Goal: Task Accomplishment & Management: Manage account settings

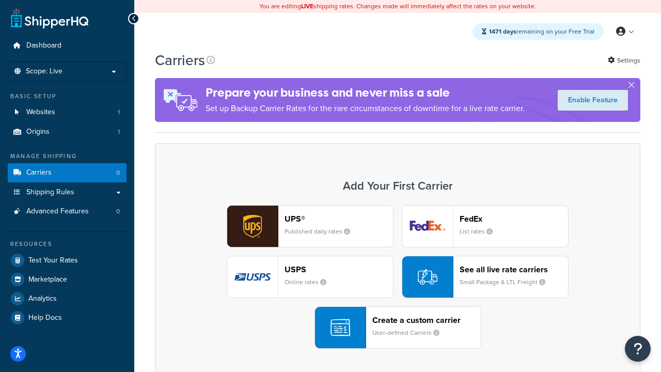
click at [398, 277] on div "UPS® Published daily rates FedEx List rates USPS Online rates See all live rate…" at bounding box center [398, 277] width 464 height 144
click at [514, 218] on header "FedEx" at bounding box center [514, 219] width 108 height 10
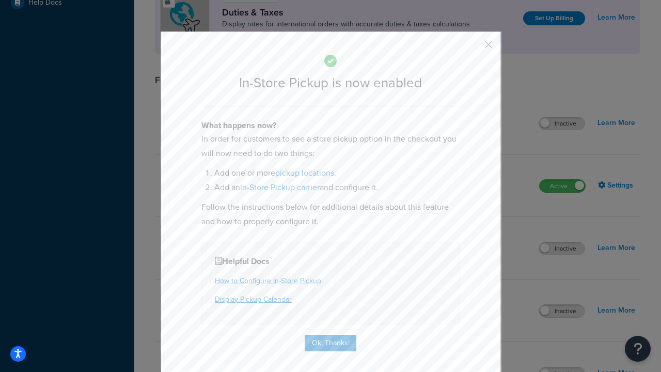
click at [473, 48] on button "button" at bounding box center [473, 48] width 3 height 3
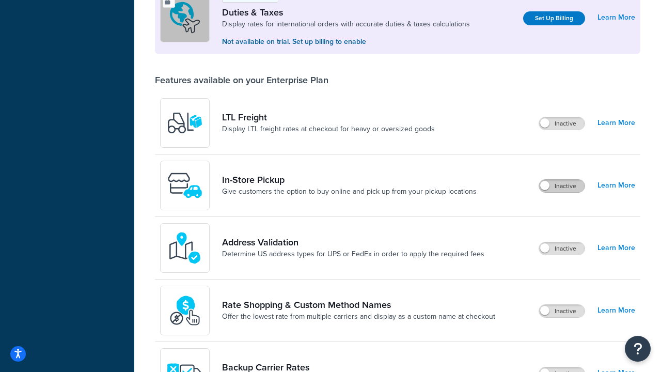
scroll to position [315, 0]
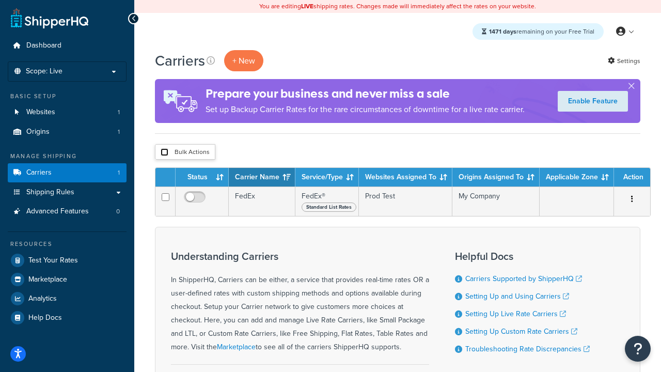
click at [164, 152] on input "checkbox" at bounding box center [165, 152] width 8 height 8
checkbox input "true"
click at [0, 0] on button "Delete" at bounding box center [0, 0] width 0 height 0
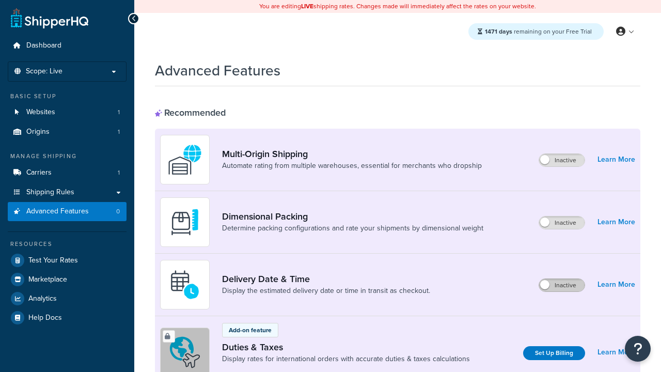
click at [562, 285] on label "Inactive" at bounding box center [561, 285] width 45 height 12
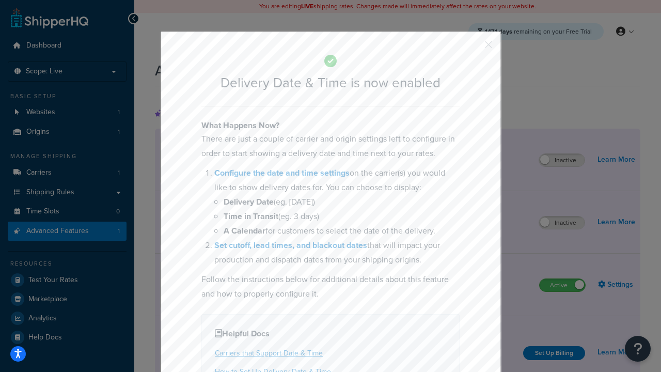
click at [473, 48] on button "button" at bounding box center [473, 48] width 3 height 3
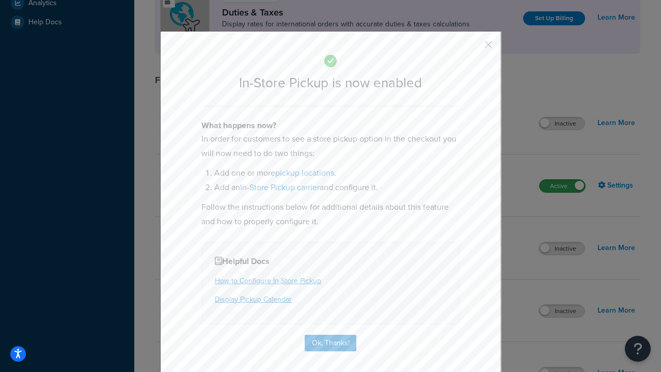
scroll to position [354, 0]
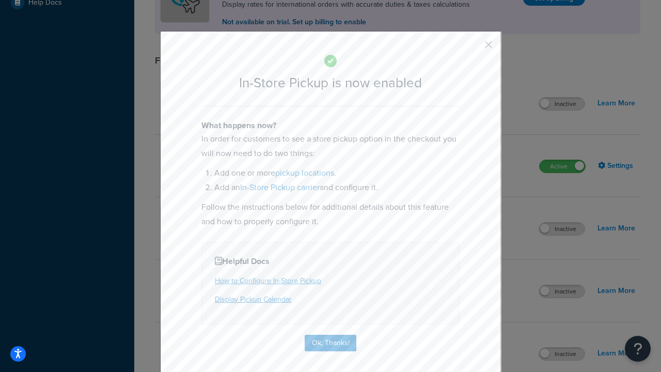
click at [473, 48] on button "button" at bounding box center [473, 48] width 3 height 3
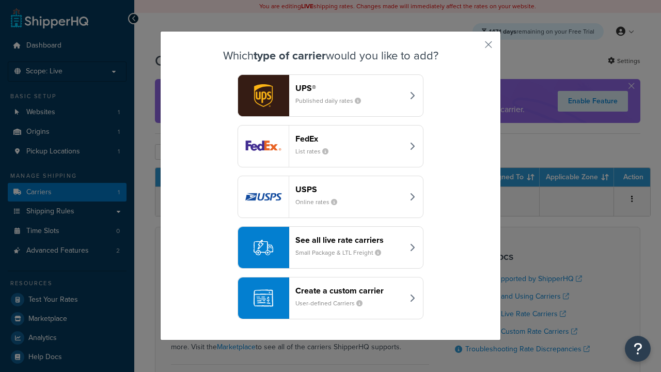
scroll to position [50, 0]
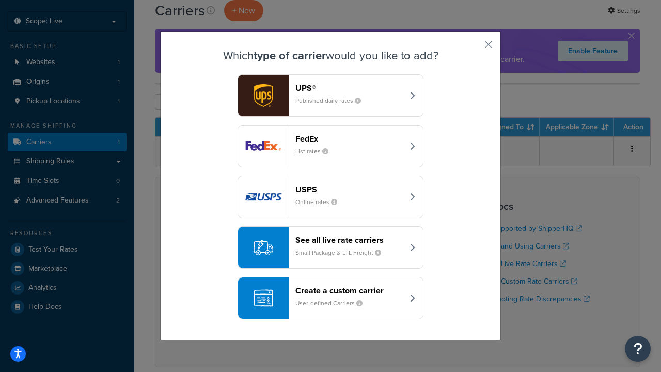
click at [331, 298] on div "Create a custom carrier User-defined Carriers" at bounding box center [349, 298] width 108 height 25
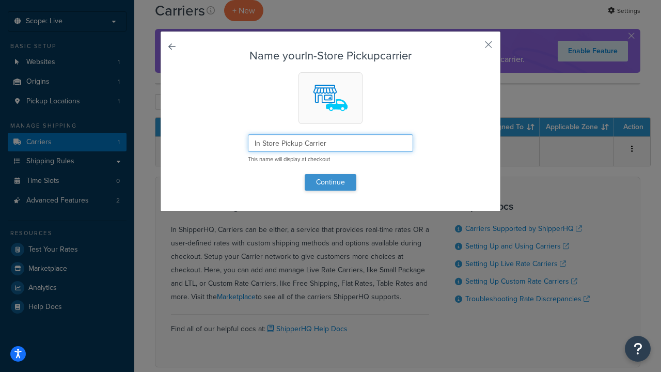
type input "In Store Pickup Carrier"
click at [331, 182] on button "Continue" at bounding box center [331, 182] width 52 height 17
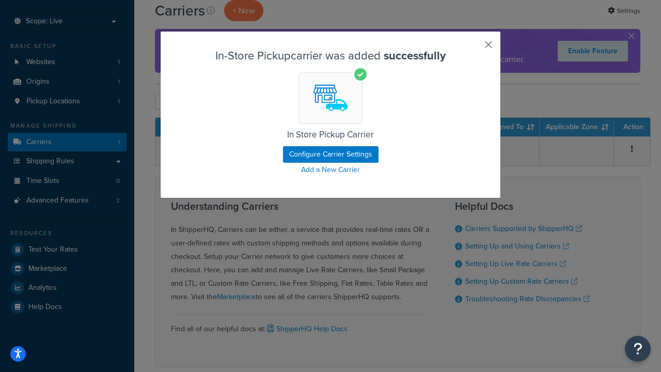
click at [473, 48] on button "button" at bounding box center [473, 48] width 3 height 3
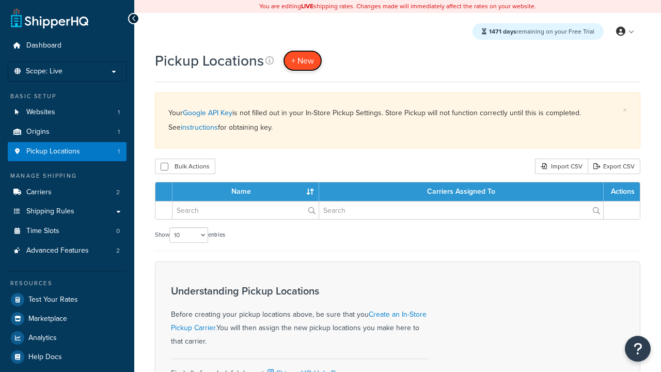
click at [303, 60] on span "+ New" at bounding box center [302, 61] width 23 height 12
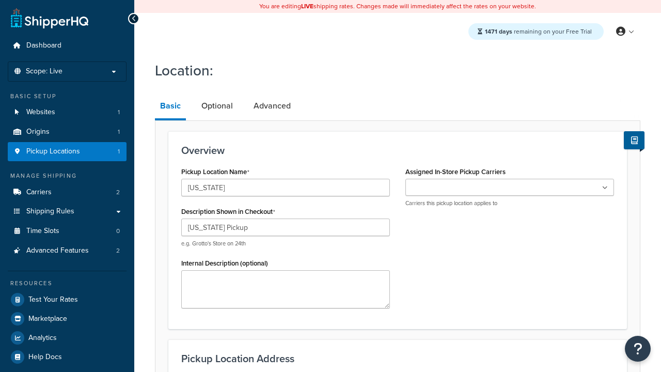
type input "[US_STATE] Pickup"
click at [510, 187] on ul at bounding box center [509, 187] width 209 height 17
type input "3385 Michelson Drive"
type input "Suite B"
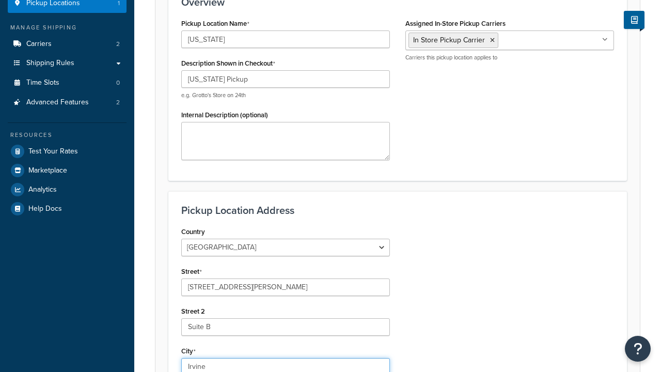
type input "Irvine"
select select "5"
type input "Irvine"
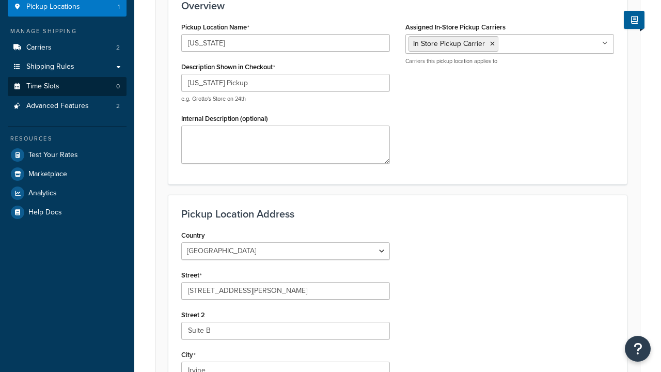
type input "92612"
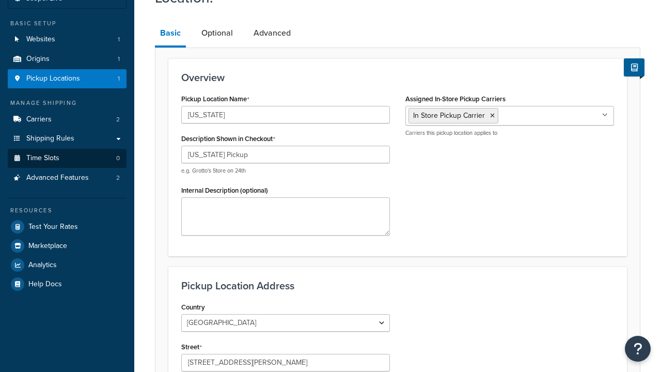
click at [67, 168] on link "Time Slots 0" at bounding box center [67, 158] width 119 height 19
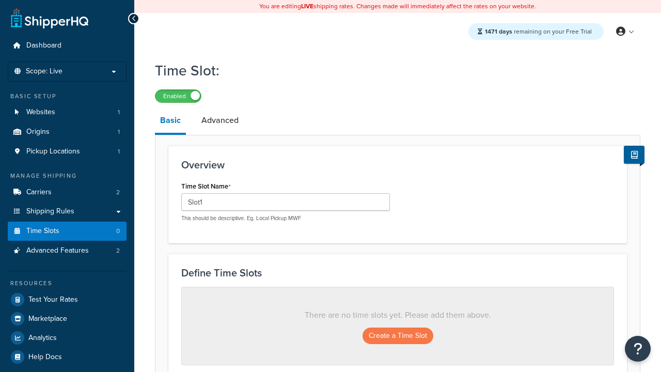
scroll to position [279, 0]
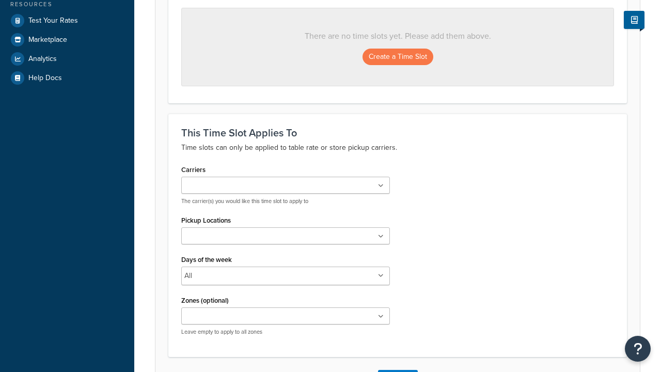
type input "Slot1"
click at [286, 186] on ul at bounding box center [285, 185] width 209 height 17
click at [286, 239] on ul at bounding box center [285, 235] width 209 height 17
click at [398, 57] on button "Create a Time Slot" at bounding box center [398, 57] width 71 height 17
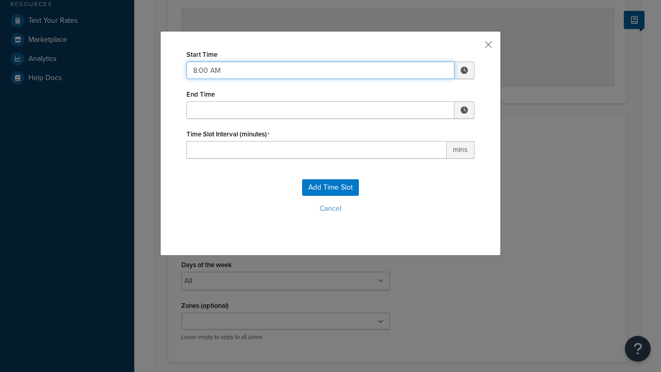
type input "8:00 AM"
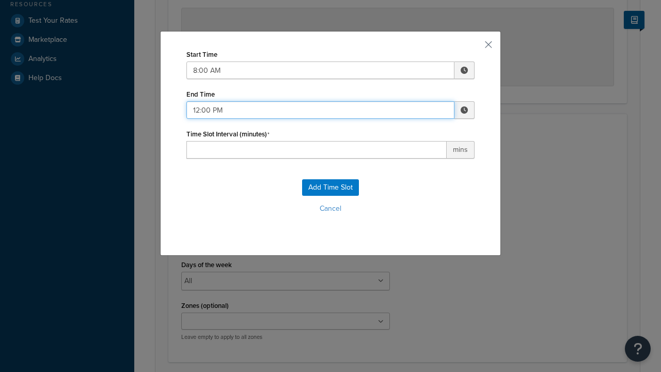
type input "12:00 PM"
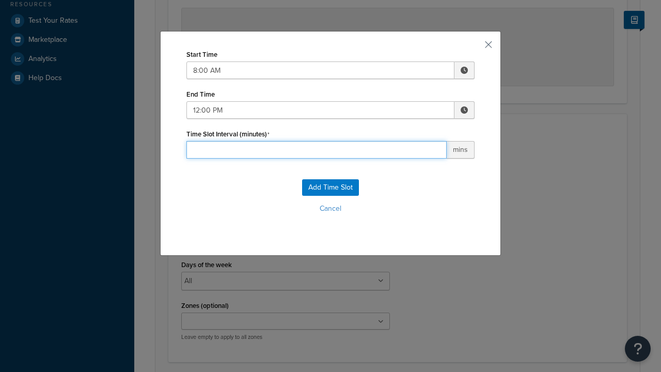
type input "60"
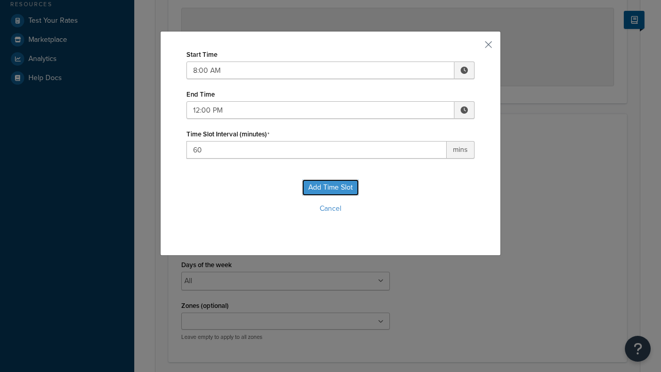
click at [331, 187] on button "Add Time Slot" at bounding box center [330, 187] width 57 height 17
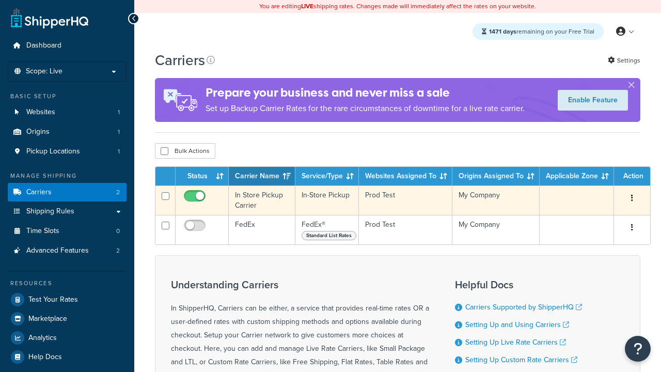
click at [632, 199] on icon "button" at bounding box center [632, 197] width 2 height 7
click at [0, 0] on link "Delete" at bounding box center [0, 0] width 0 height 0
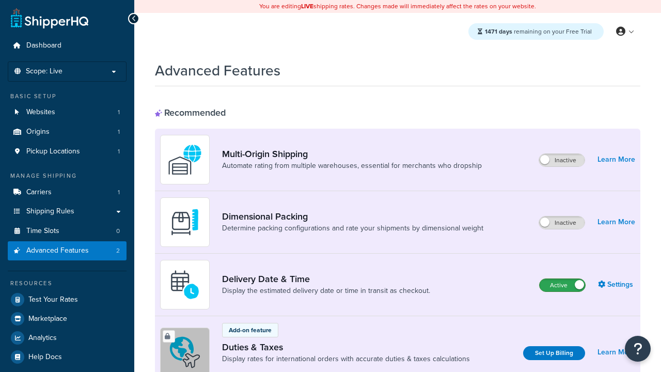
click at [562, 285] on label "Active" at bounding box center [562, 285] width 45 height 12
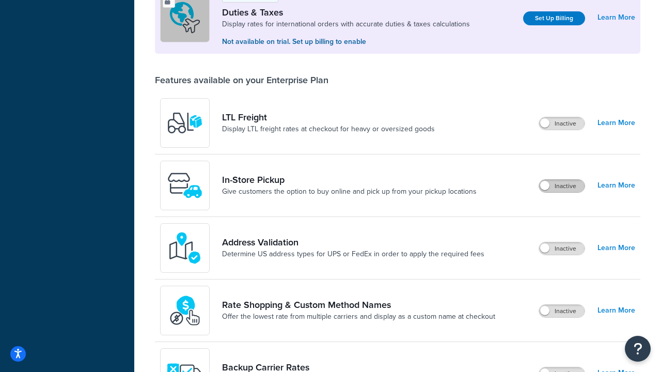
scroll to position [315, 0]
